Goal: Transaction & Acquisition: Obtain resource

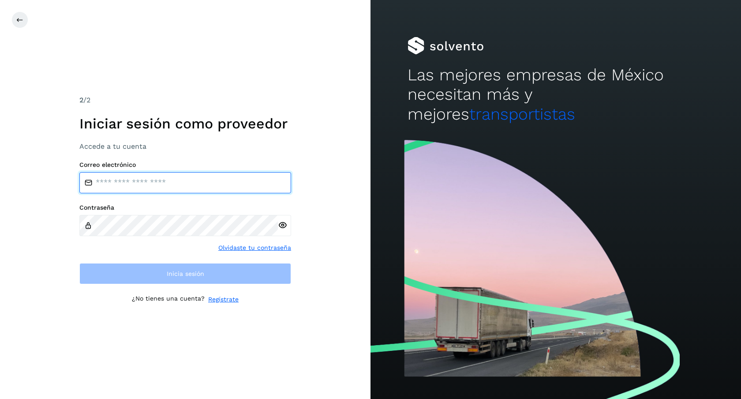
type input "**********"
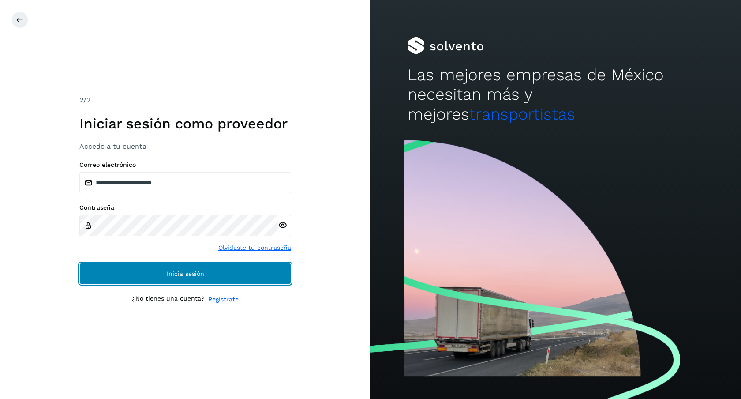
click at [244, 271] on button "Inicia sesión" at bounding box center [185, 273] width 212 height 21
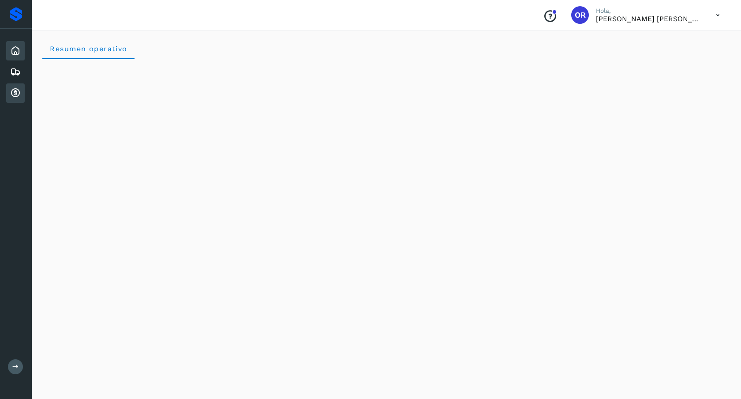
click at [15, 94] on icon at bounding box center [15, 93] width 11 height 11
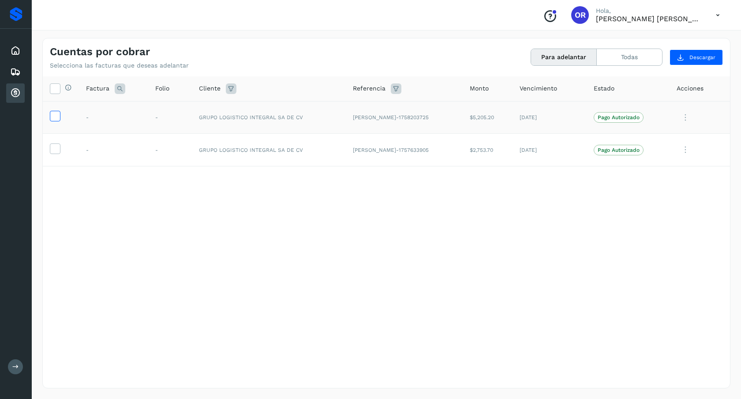
click at [52, 118] on icon at bounding box center [54, 115] width 9 height 9
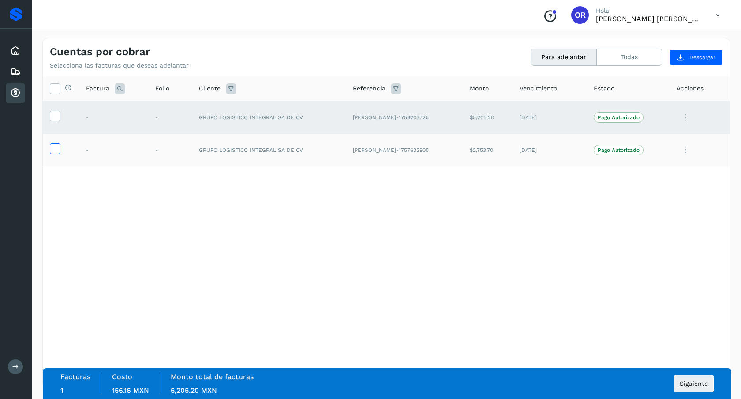
click at [54, 151] on icon at bounding box center [54, 147] width 9 height 9
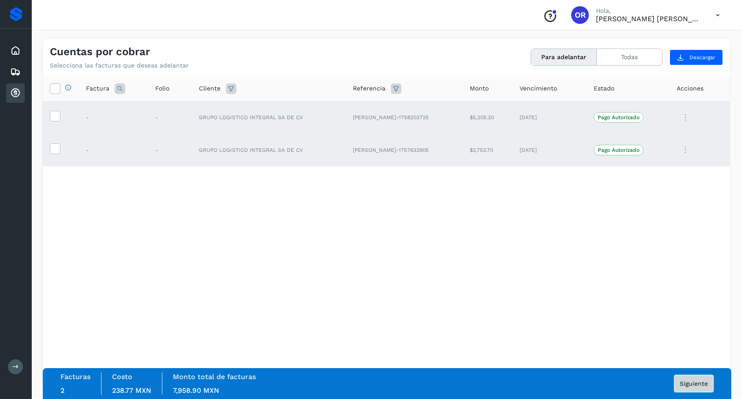
click at [702, 387] on button "Siguiente" at bounding box center [694, 384] width 40 height 18
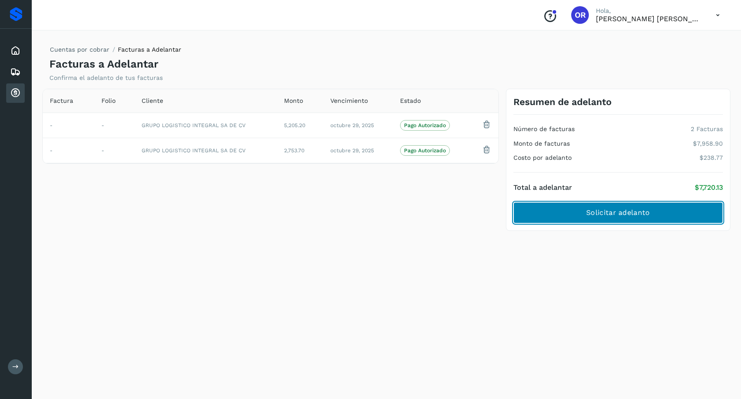
click at [634, 219] on button "Solicitar adelanto" at bounding box center [618, 212] width 210 height 21
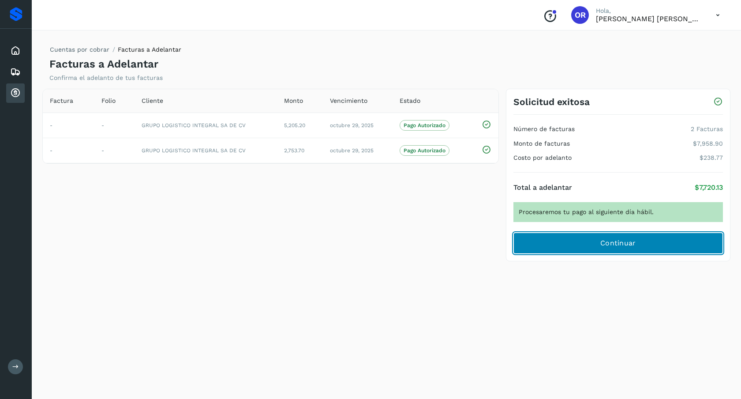
click at [629, 252] on button "Continuar" at bounding box center [618, 242] width 210 height 21
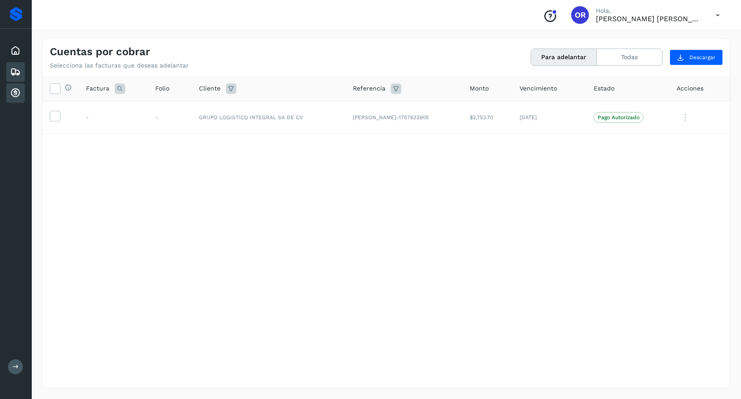
click at [17, 69] on icon at bounding box center [15, 72] width 11 height 11
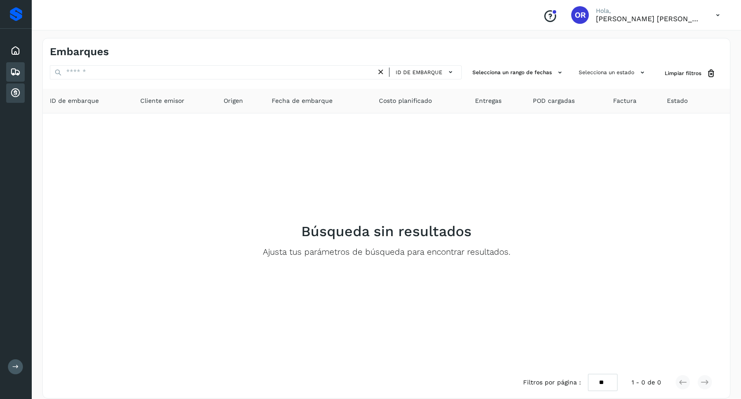
click at [16, 84] on div "Cuentas por cobrar" at bounding box center [15, 92] width 19 height 19
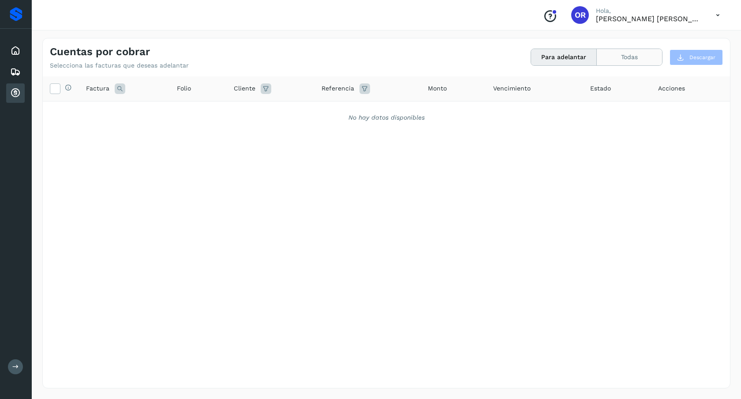
click at [651, 58] on button "Todas" at bounding box center [629, 57] width 65 height 16
